Goal: Find specific page/section: Find specific page/section

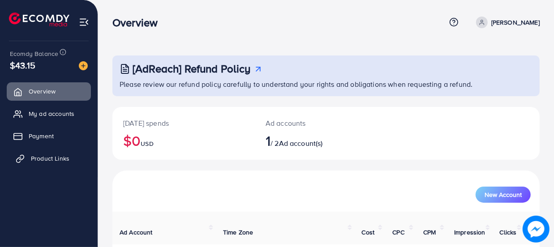
click at [31, 158] on span "Product Links" at bounding box center [50, 158] width 39 height 9
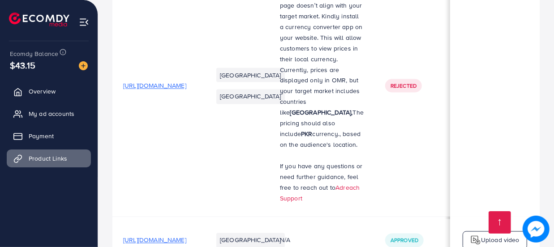
scroll to position [816, 0]
